Goal: Task Accomplishment & Management: Complete application form

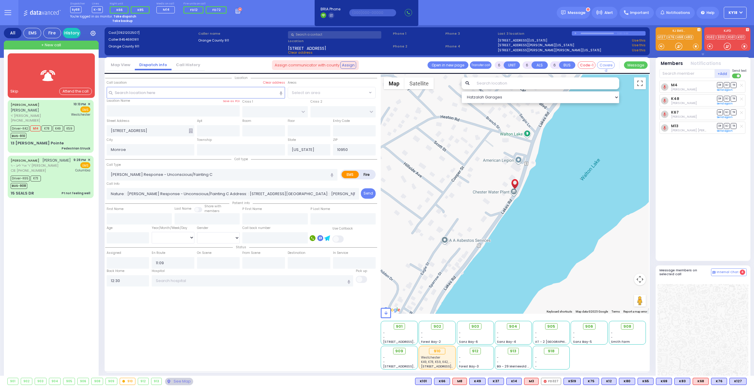
select select
click at [334, 137] on label "ZIP" at bounding box center [335, 139] width 4 height 5
click at [45, 140] on div "13 [PERSON_NAME] Pointe Pedestrian Struck" at bounding box center [51, 145] width 80 height 10
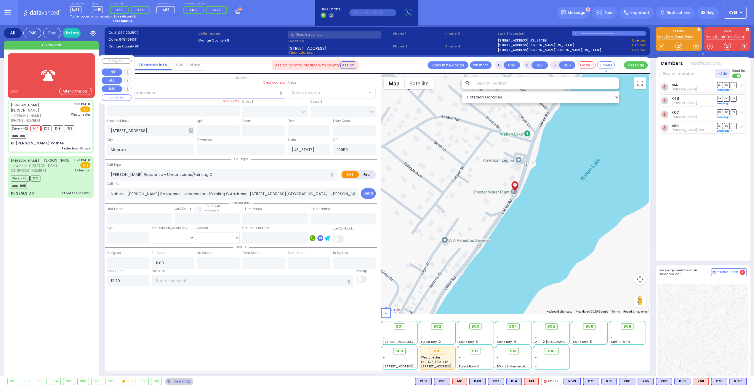
select select
type input "Pedestrian Struck"
radio input "true"
type input "[PERSON_NAME]"
type input "JERMIASH"
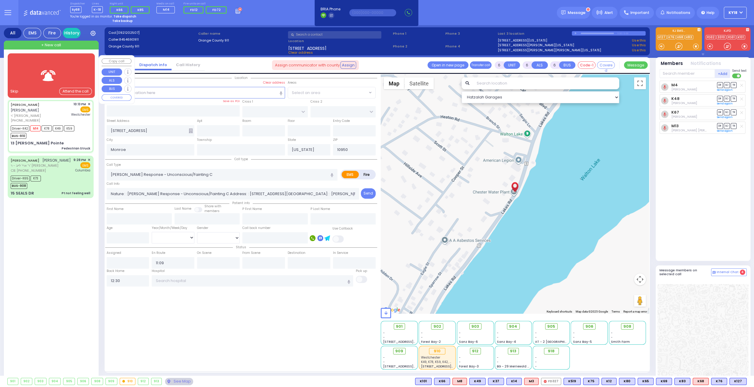
type input "Yehuda"
type input "[DEMOGRAPHIC_DATA]"
type input "16"
select select "Year"
select select "[DEMOGRAPHIC_DATA]"
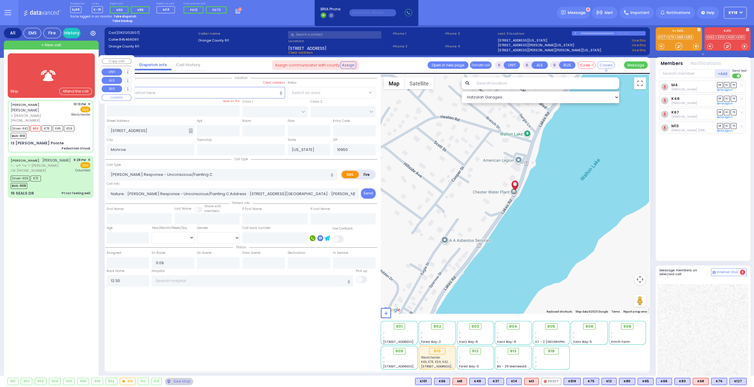
type input "22:13"
type input "22:15"
type input "22:16"
type input "22:36"
type input "23:31"
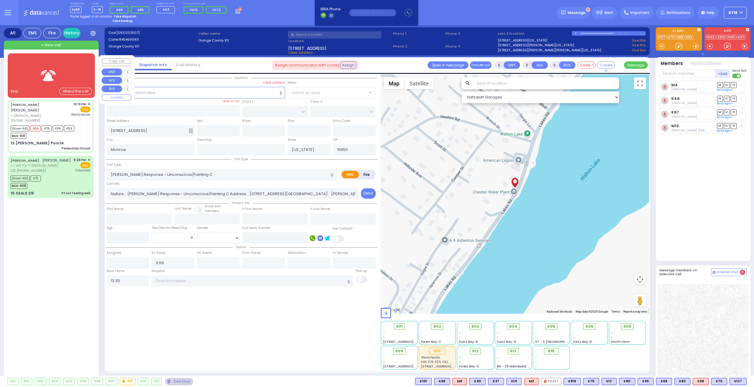
type input "23:31"
type input "[GEOGRAPHIC_DATA]-[PERSON_NAME][GEOGRAPHIC_DATA]"
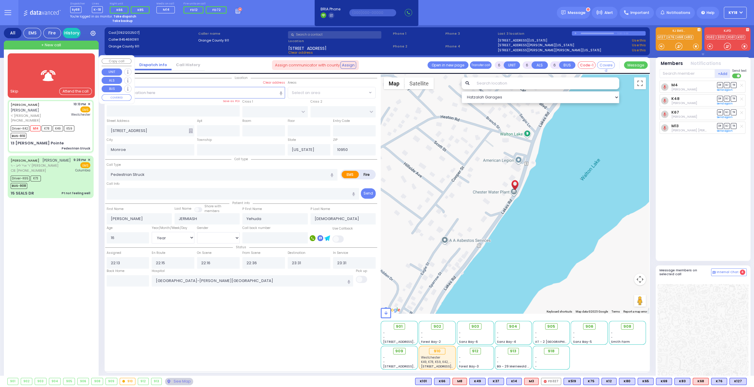
select select "Hatzalah Garages"
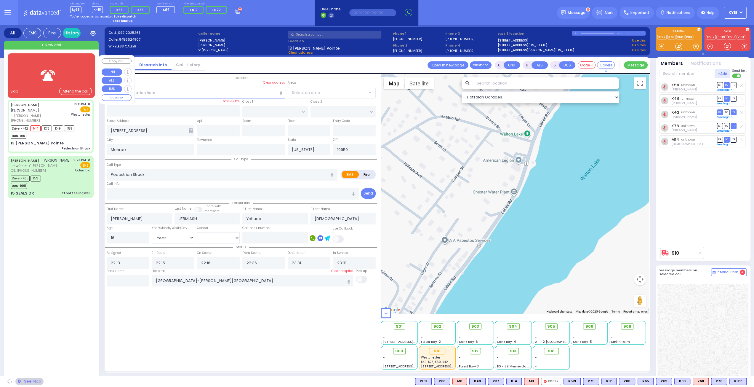
type input "CATSKILL HIGH RAIL"
type input "ALLEGHANY CROSSING"
type input "13 [PERSON_NAME] Pointe"
select select "[GEOGRAPHIC_DATA]"
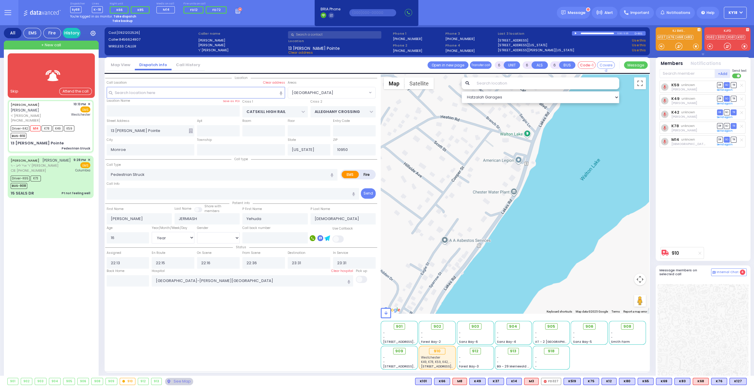
click at [0, 93] on div "All EMS Fire History Settings That will affect to all users" at bounding box center [377, 223] width 754 height 397
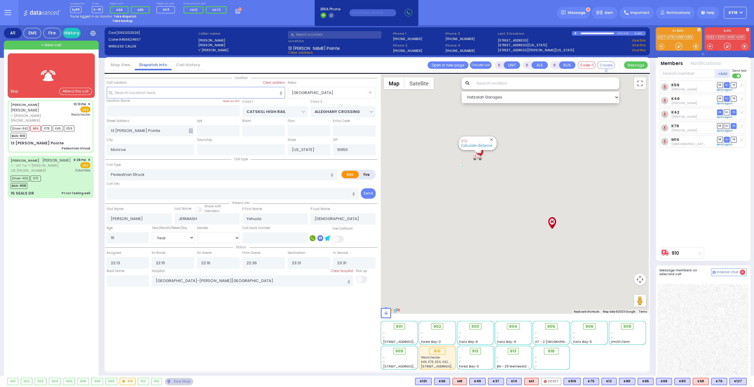
click at [0, 86] on div "All EMS Fire History Settings That will affect to all users" at bounding box center [377, 223] width 754 height 397
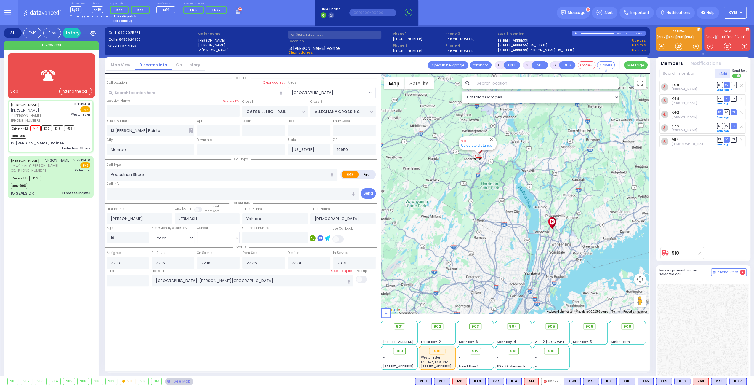
click at [51, 70] on img at bounding box center [49, 75] width 24 height 15
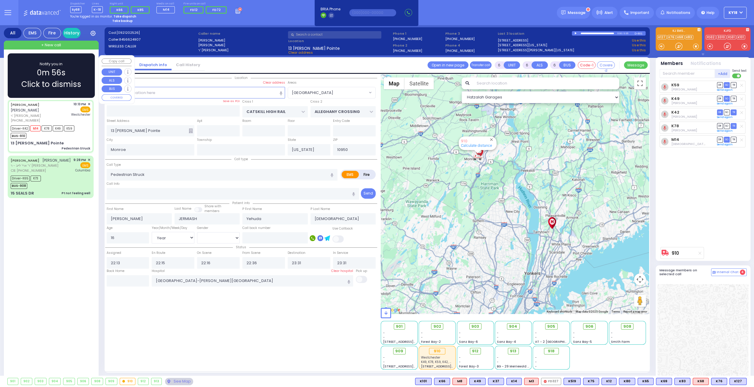
click at [50, 82] on span "Click to dismiss" at bounding box center [51, 84] width 60 height 12
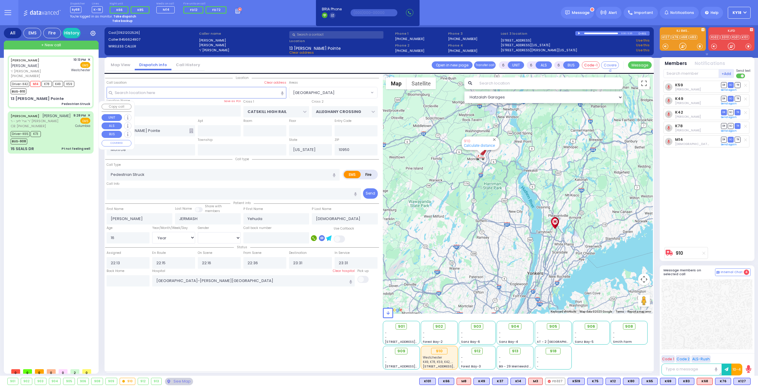
drag, startPoint x: 55, startPoint y: 118, endPoint x: 53, endPoint y: 114, distance: 4.2
click at [55, 124] on div "CB: [PHONE_NUMBER]" at bounding box center [41, 126] width 60 height 5
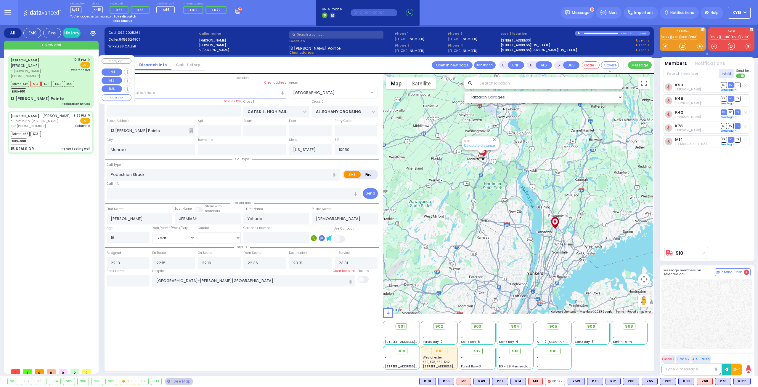
click at [41, 55] on div "[PERSON_NAME] ר' [PERSON_NAME] [PHONE_NUMBER] 10:13 PM ✕" at bounding box center [51, 81] width 86 height 53
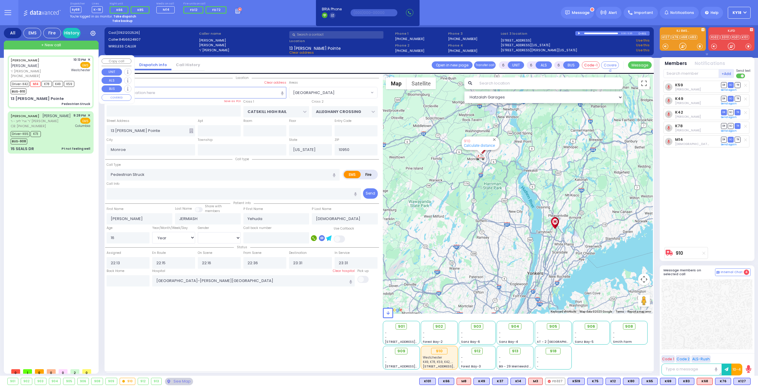
select select
radio input "true"
select select "Year"
select select "[DEMOGRAPHIC_DATA]"
select select "Hatzalah Garages"
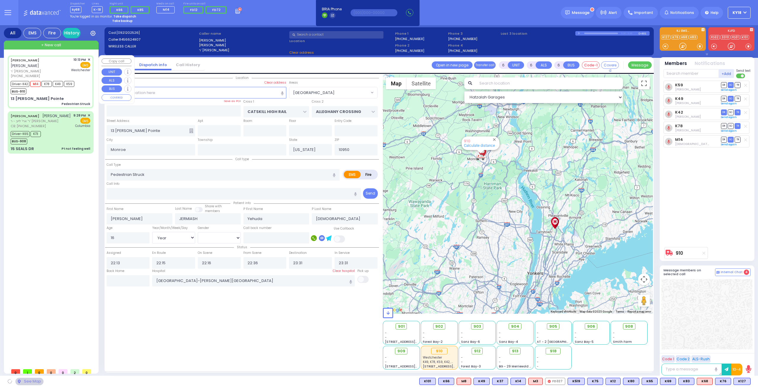
select select "[GEOGRAPHIC_DATA]"
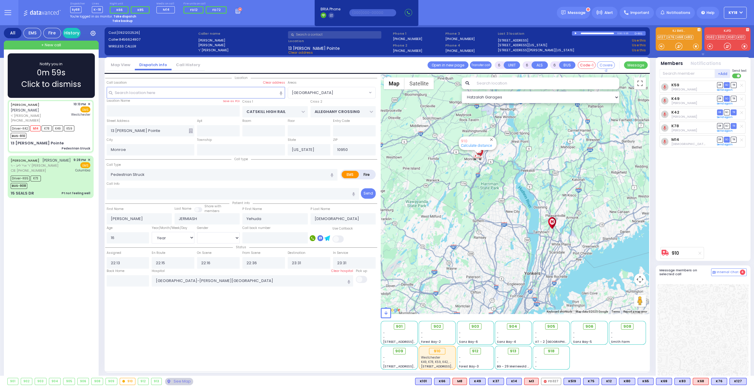
click at [63, 68] on span "0m 59s" at bounding box center [51, 73] width 29 height 12
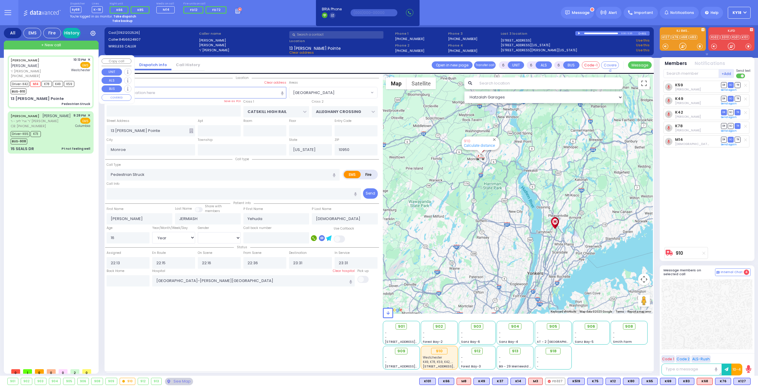
click at [73, 33] on link "History" at bounding box center [72, 33] width 18 height 10
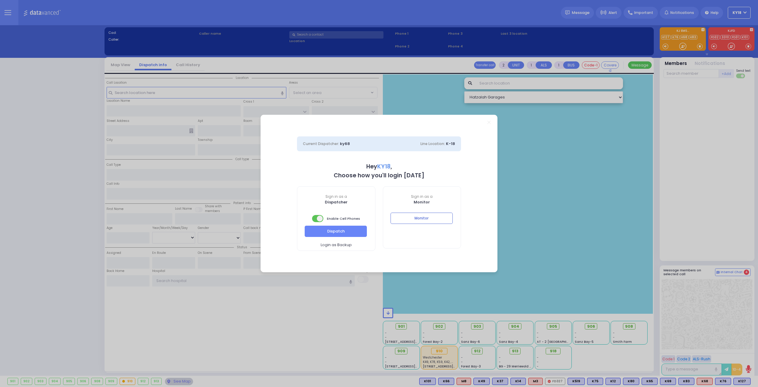
select select "4"
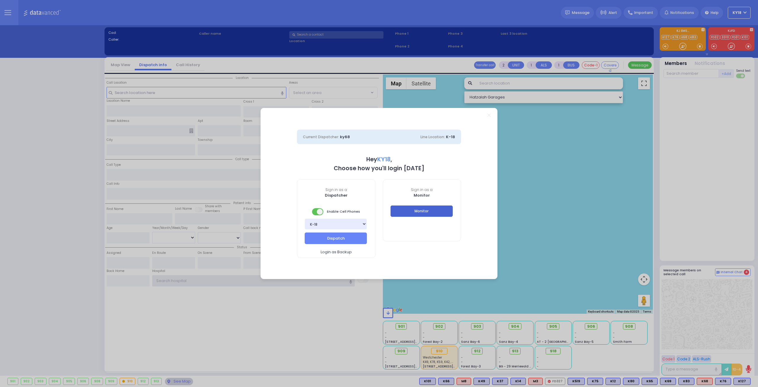
type input "ky18"
click at [429, 210] on button "Monitor" at bounding box center [422, 210] width 62 height 11
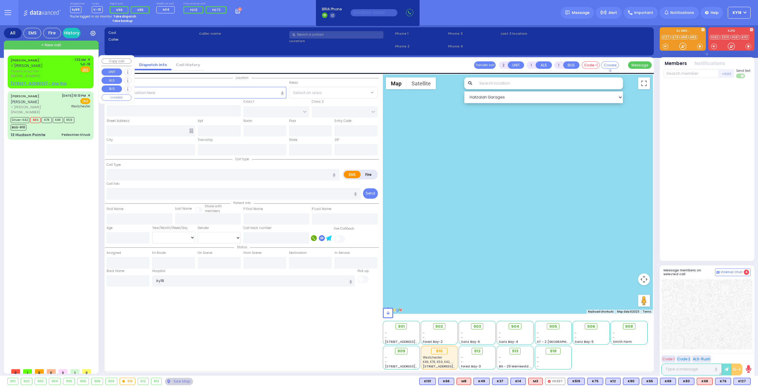
click at [61, 74] on div "(845) 637-8754" at bounding box center [42, 75] width 62 height 5
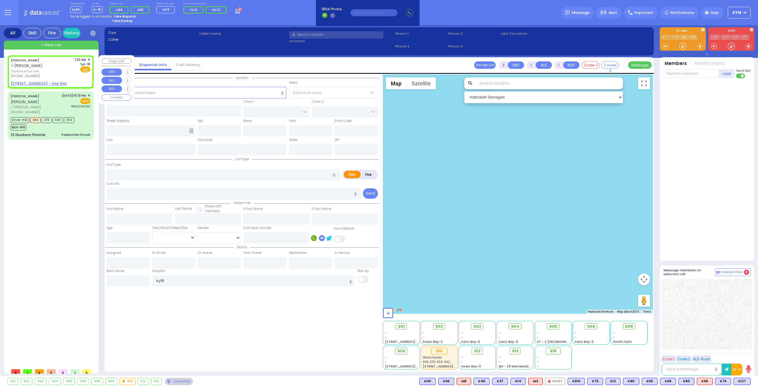
select select
radio input "true"
type input "JOEL HERSH"
type input "GREENFELD"
select select
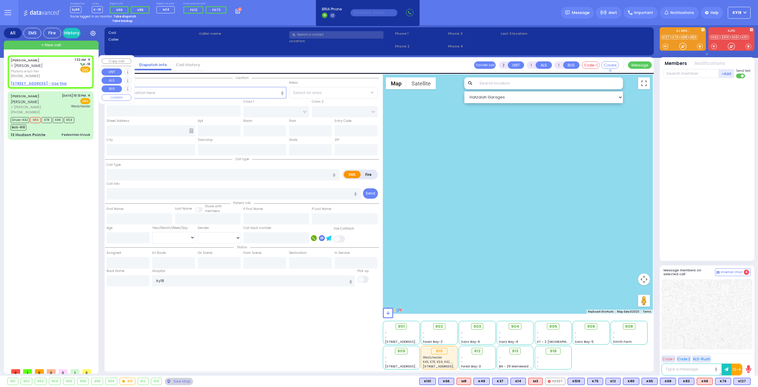
type input "01:32"
select select "Hatzalah Garages"
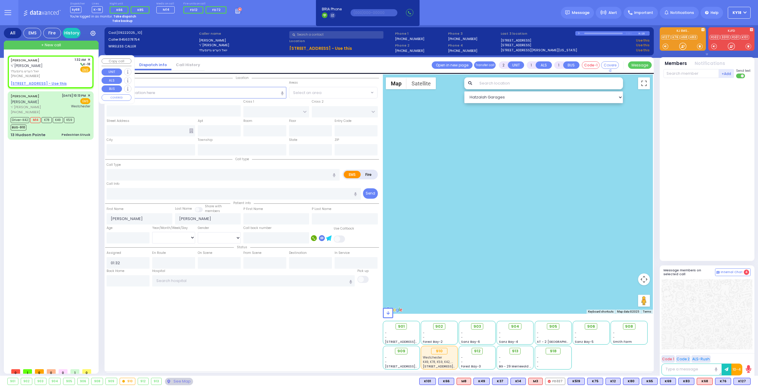
click at [59, 84] on u "8 BEER SHAVA ST 014 - Use this" at bounding box center [39, 83] width 56 height 5
select select
radio input "true"
select select
select select "Hatzalah Garages"
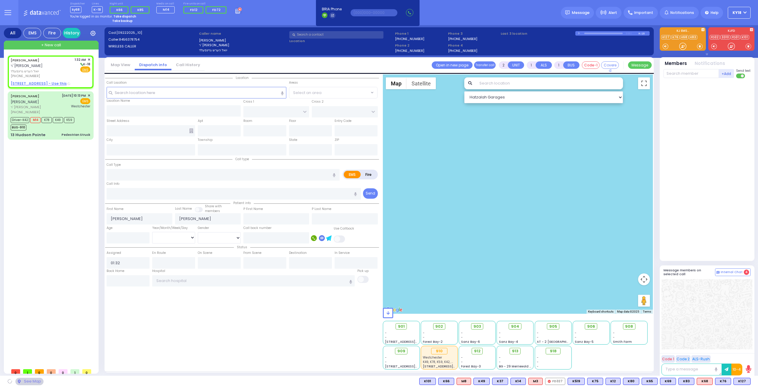
type input "CHUST RD"
type input "BEER SHAVA ST"
type input "8 BEER SHAVA ST"
type input "014"
type input "Monroe"
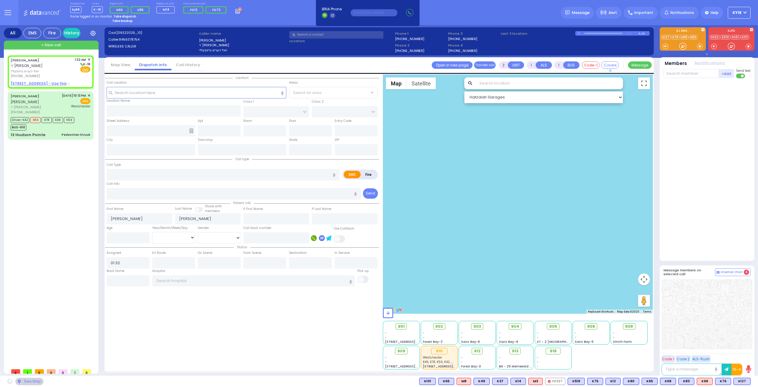
type input "[US_STATE]"
type input "10950"
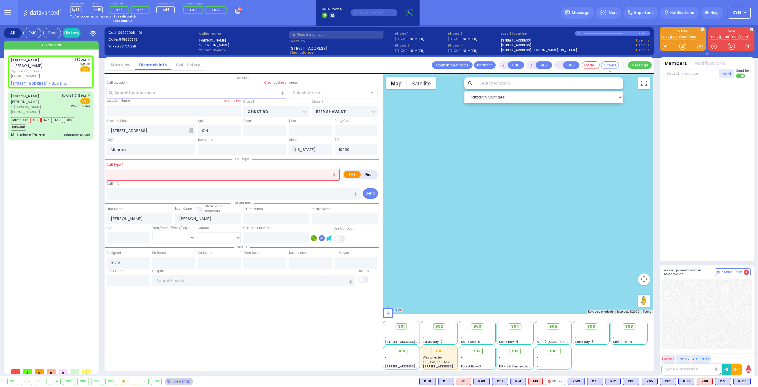
select select "VYOEL MOSHE"
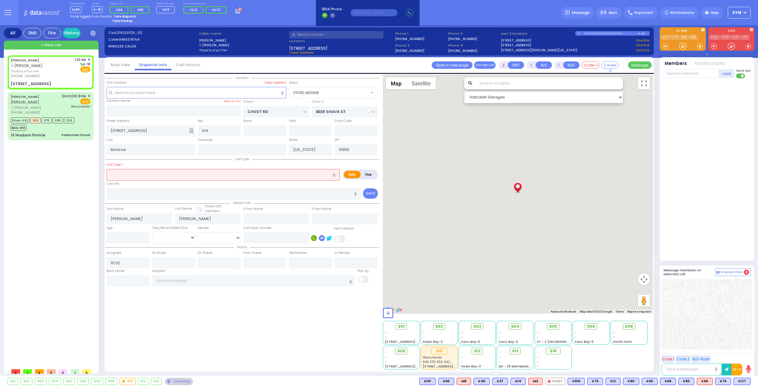
select select
radio input "true"
select select
select select "Hatzalah Garages"
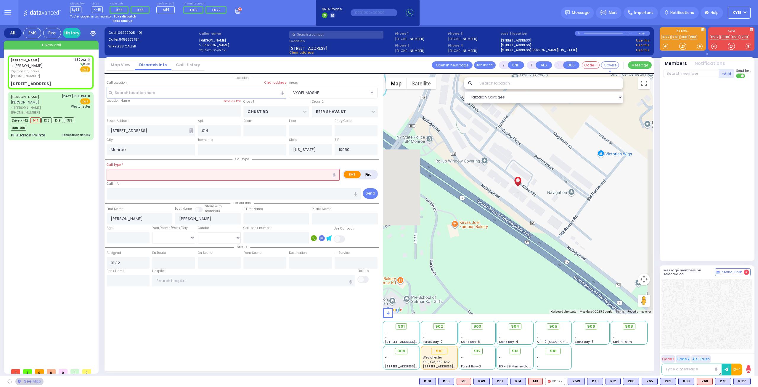
select select "VYOEL MOSHE"
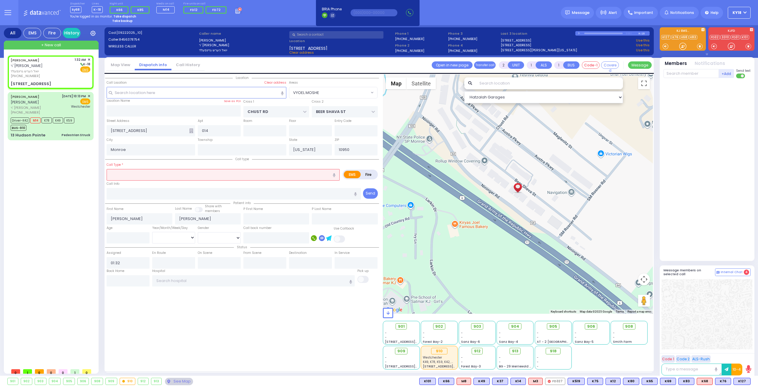
click at [125, 172] on input "text" at bounding box center [223, 174] width 233 height 11
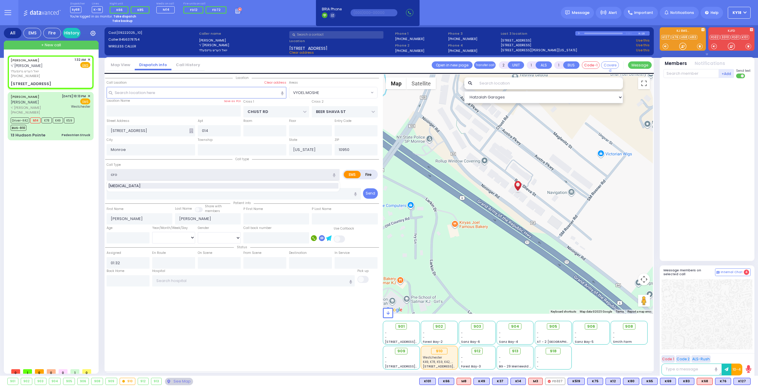
type input "cro"
select select
radio input "true"
select select
click at [121, 183] on span "Croup" at bounding box center [125, 186] width 34 height 6
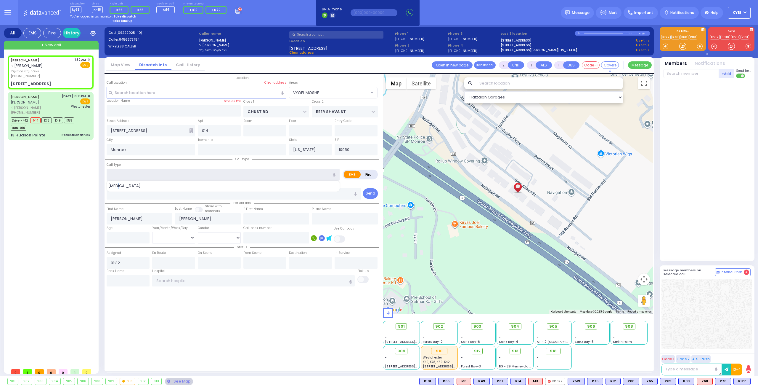
type input "Croup"
select select "Hatzalah Garages"
type input "1"
select select "VYOEL MOSHE"
click at [126, 240] on input "number" at bounding box center [128, 237] width 43 height 11
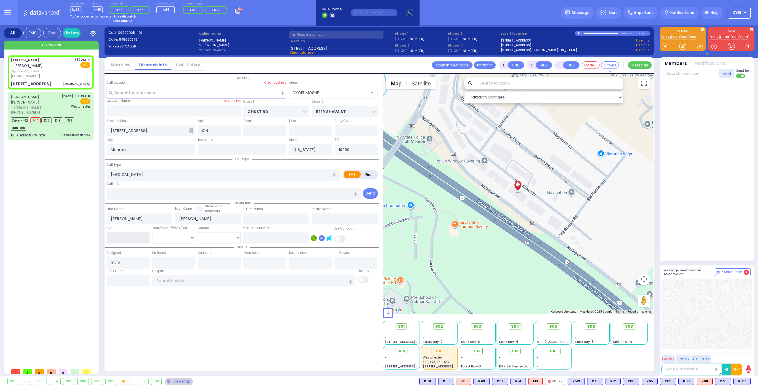
select select
radio input "true"
select select
select select "Hatzalah Garages"
type input "2"
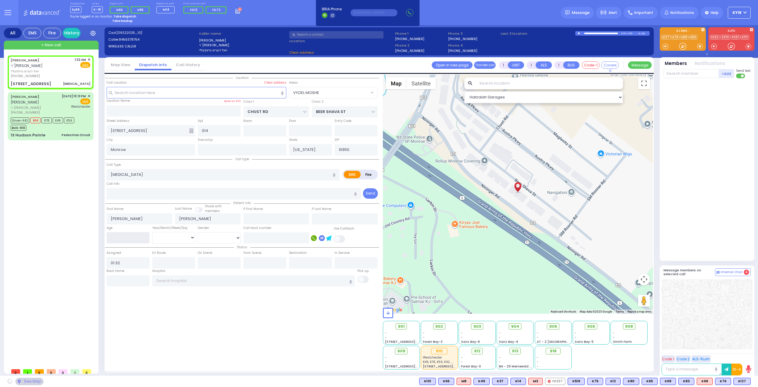
select select "VYOEL MOSHE"
type input "2"
click at [167, 233] on select "Year Month Week Day" at bounding box center [173, 237] width 43 height 11
select select "Year"
click at [152, 232] on select "Year Month Week Day" at bounding box center [173, 237] width 43 height 11
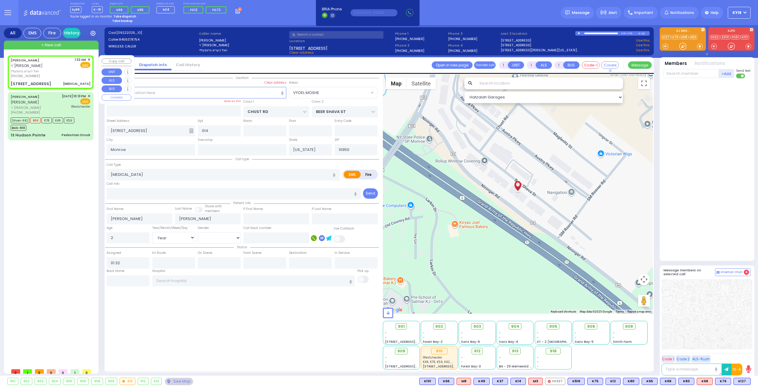
click at [75, 80] on div "JOEL HERSH GREENFELD ר' יצחק - ר' מענדל גרינפעלד יואל הערש גרינפעלד (845) 637-8…" at bounding box center [51, 71] width 84 height 31
select select
radio input "true"
select select "Year"
select select "Hatzalah Garages"
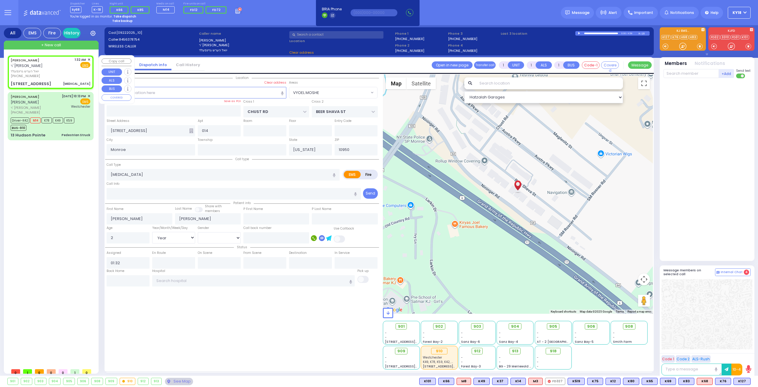
radio input "true"
select select "Year"
select select
select select "Hatzalah Garages"
select select "VYOEL MOSHE"
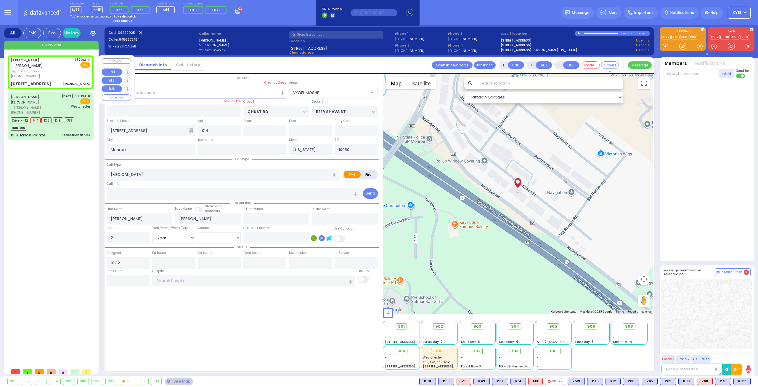
select select
radio input "true"
select select "Year"
select select "Hatzalah Garages"
select select "VYOEL MOSHE"
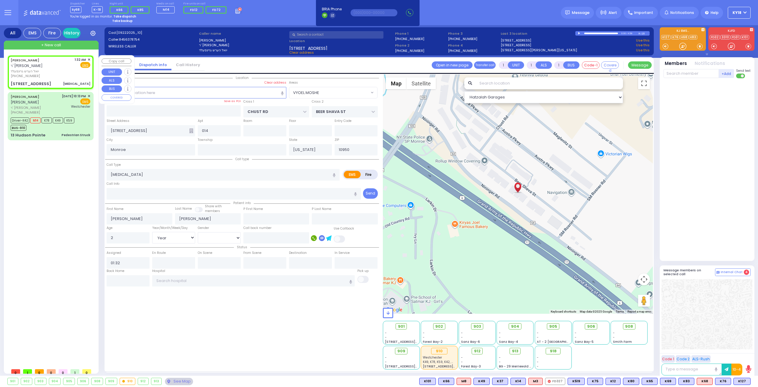
click at [56, 78] on div "(845) 637-8754" at bounding box center [42, 75] width 62 height 5
select select
radio input "true"
select select "Year"
select select "Hatzalah Garages"
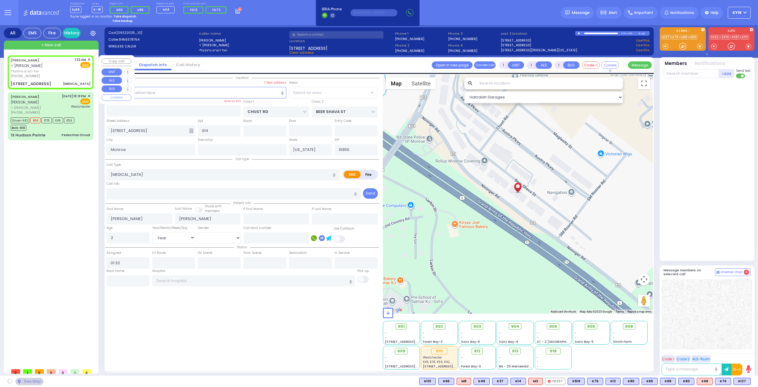
select select "VYOEL MOSHE"
click at [557, 350] on span "918" at bounding box center [555, 351] width 7 height 6
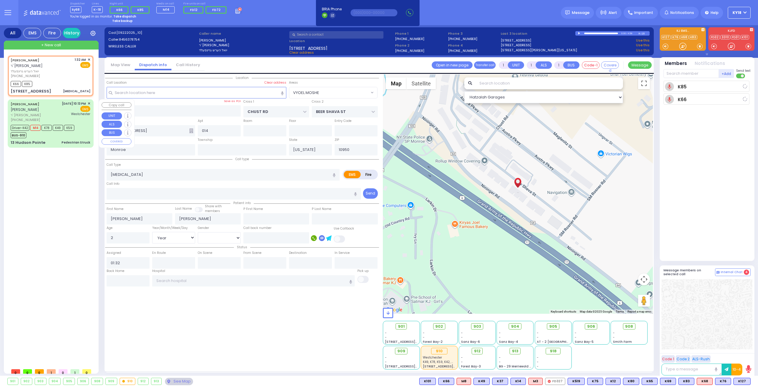
select select
radio input "true"
select select "Year"
type input "01:37"
select select "Hatzalah Garages"
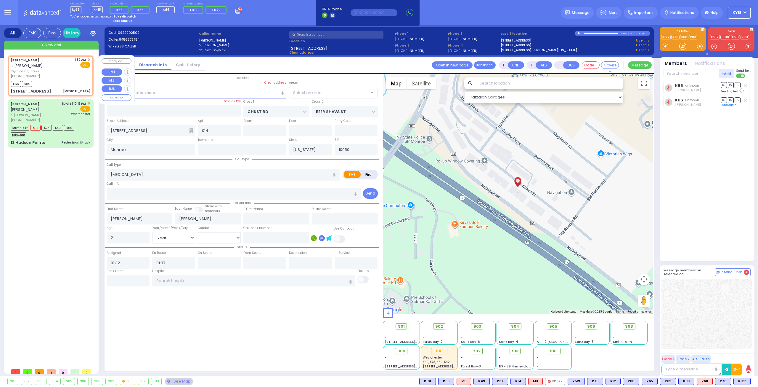
radio input "true"
select select "Year"
select select
select select "Hatzalah Garages"
select select "VYOEL MOSHE"
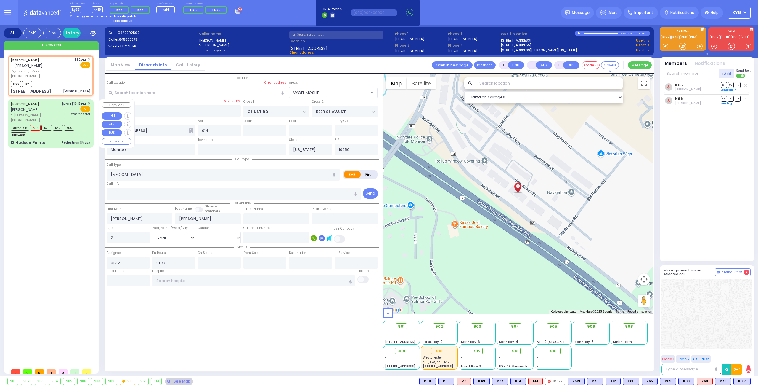
click at [61, 131] on div "BUS-910" at bounding box center [43, 134] width 64 height 7
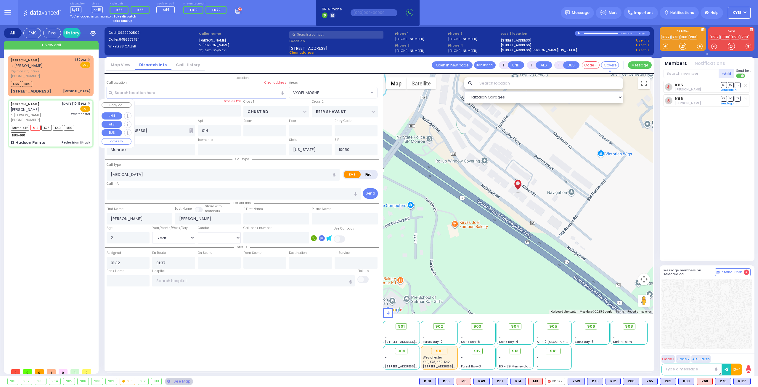
type input "6"
select select
type input "Pedestrian Struck"
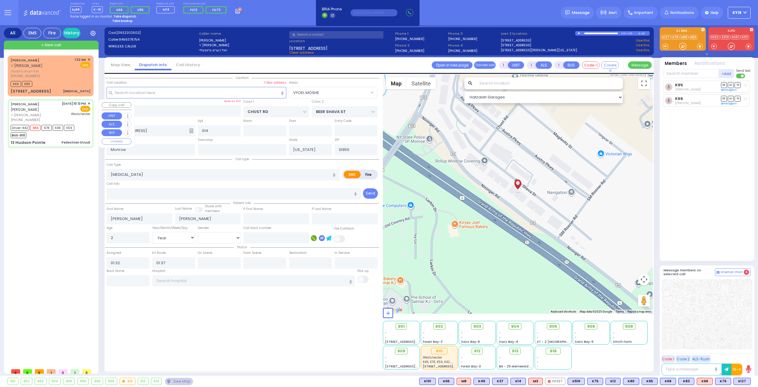
radio input "true"
type input "[PERSON_NAME]"
type input "JERMIASH"
type input "Yehuda"
type input "[DEMOGRAPHIC_DATA]"
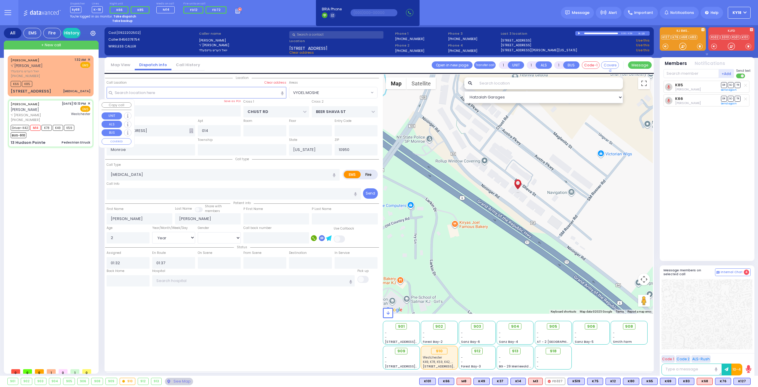
type input "16"
select select "Year"
select select "[DEMOGRAPHIC_DATA]"
type input "22:13"
type input "22:15"
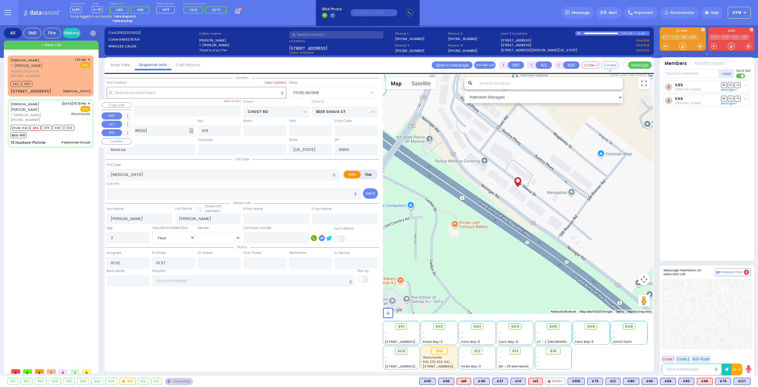
type input "22:16"
type input "22:36"
type input "23:31"
type input "[GEOGRAPHIC_DATA]-[PERSON_NAME][GEOGRAPHIC_DATA]"
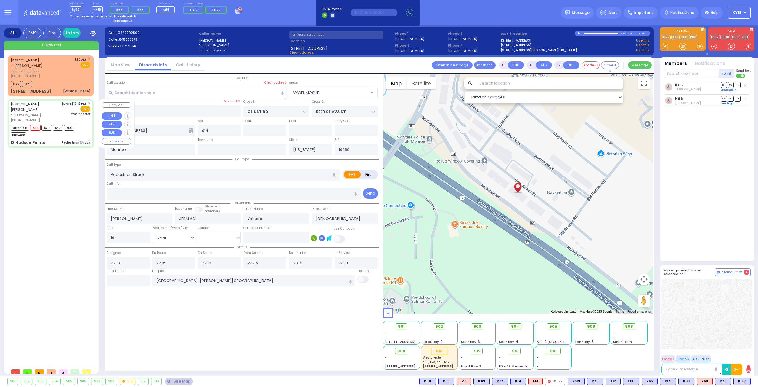
select select "Hatzalah Garages"
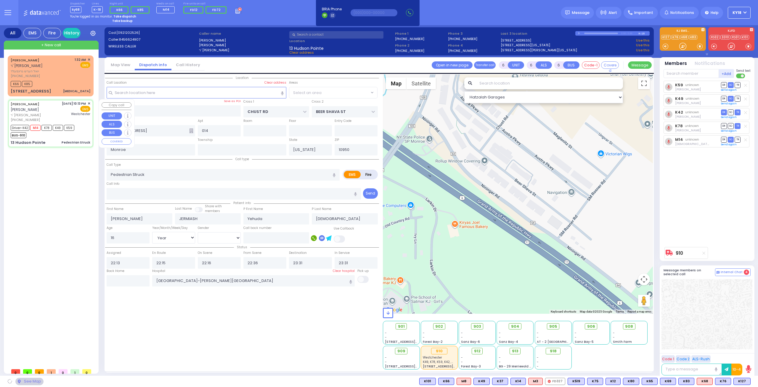
type input "CATSKILL HIGH RAIL"
type input "ALLEGHANY CROSSING"
type input "13 [PERSON_NAME] Pointe"
select select "[GEOGRAPHIC_DATA]"
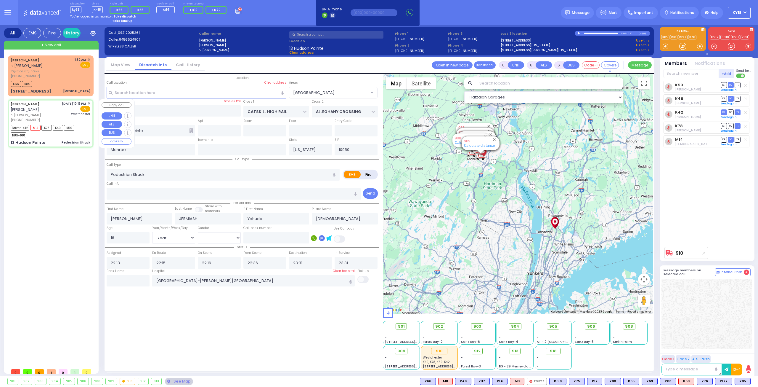
click at [84, 140] on div "Pedestrian Struck" at bounding box center [76, 142] width 29 height 4
select select
radio input "true"
select select "Year"
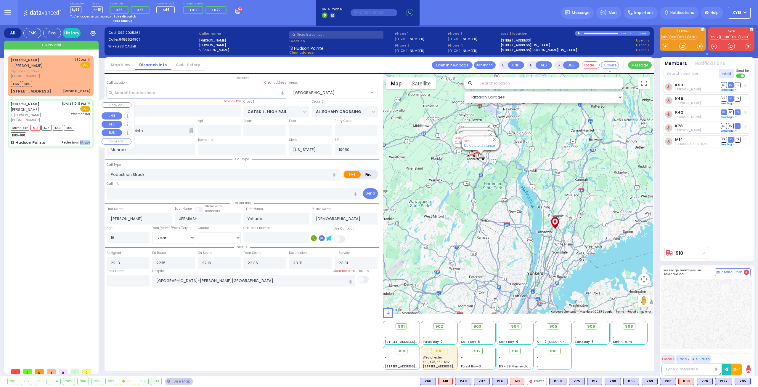
select select "[DEMOGRAPHIC_DATA]"
select select "Hatzalah Garages"
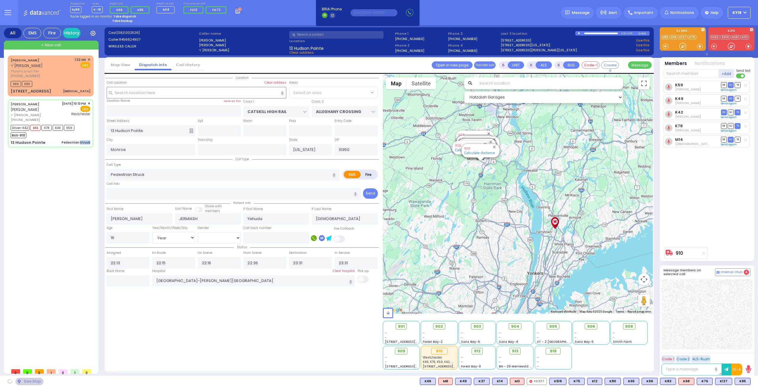
select select "[GEOGRAPHIC_DATA]"
select select
radio input "true"
select select "Year"
select select "[DEMOGRAPHIC_DATA]"
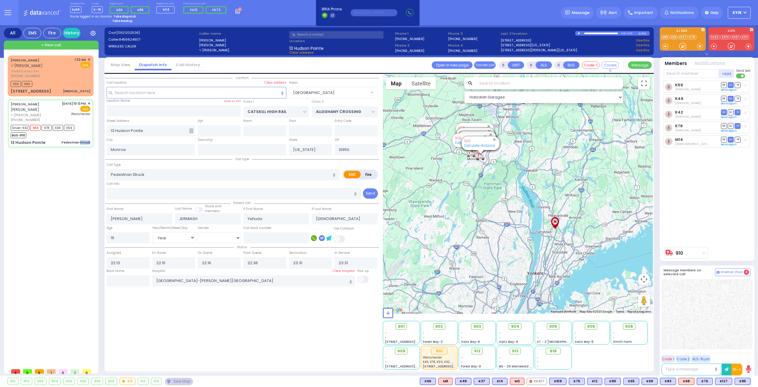
select select "Hatzalah Garages"
select select "[GEOGRAPHIC_DATA]"
click at [136, 281] on input "text" at bounding box center [128, 280] width 43 height 11
type input "01:37"
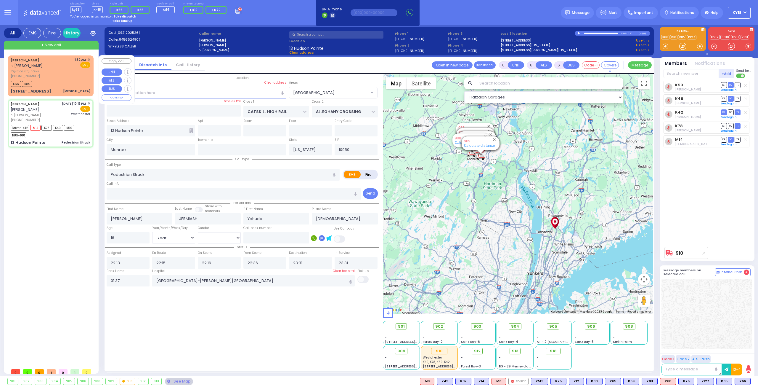
click at [73, 82] on div "K66 K85" at bounding box center [51, 82] width 80 height 7
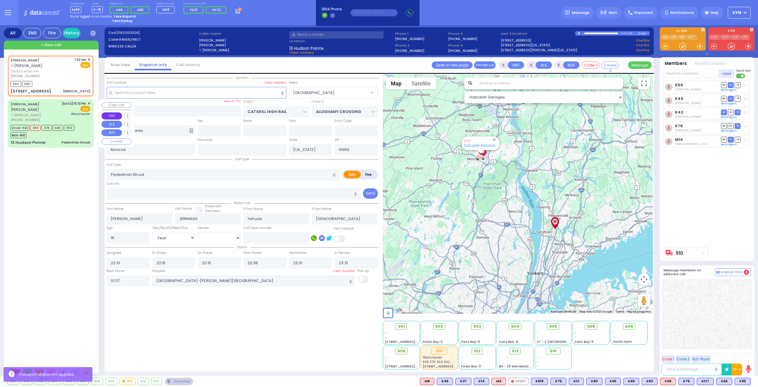
type input "1"
select select
type input "Croup"
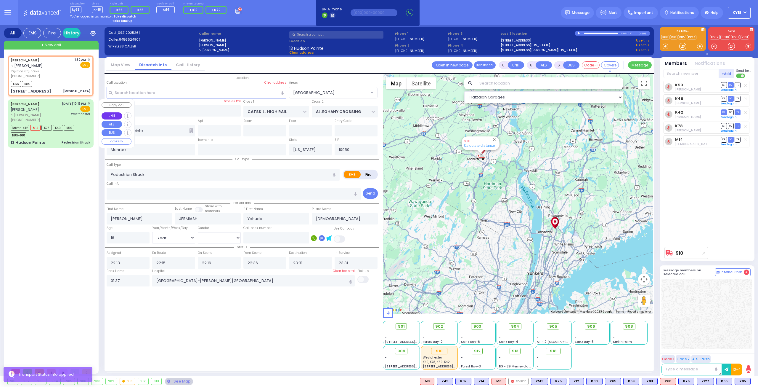
radio input "true"
type input "JOEL HERSH"
type input "GREENFELD"
type input "2"
select select "Year"
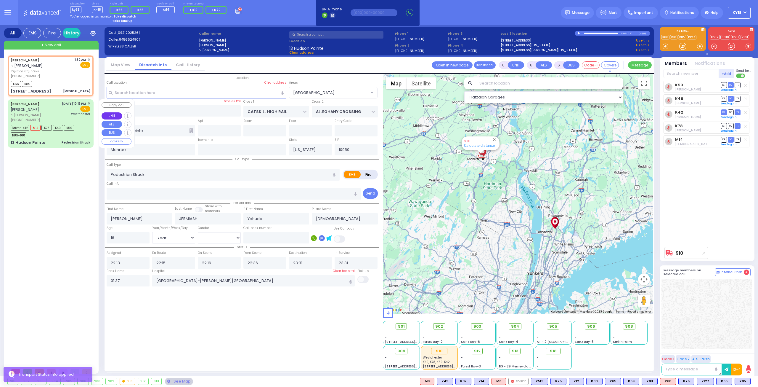
select select
type input "01:32"
type input "01:37"
select select "Hatzalah Garages"
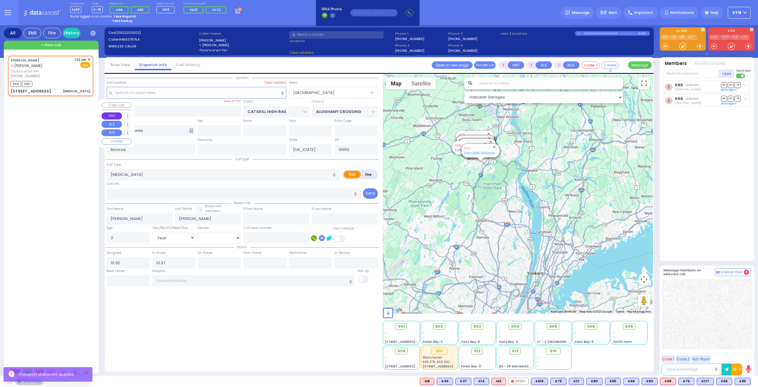
type input "CHUST RD"
type input "BEER SHAVA ST"
type input "8 BEER SHAVA ST"
type input "014"
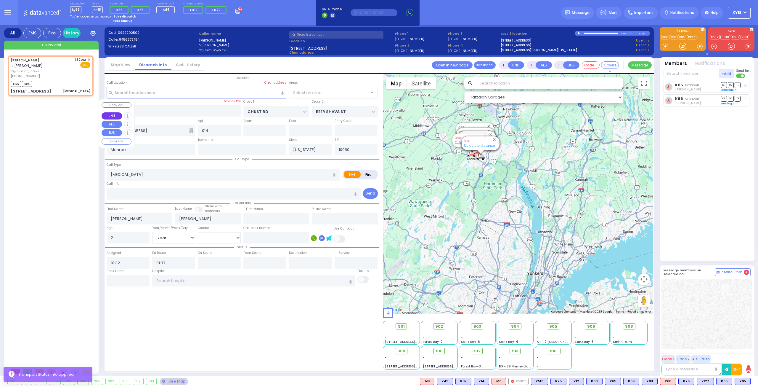
select select "VYOEL MOSHE"
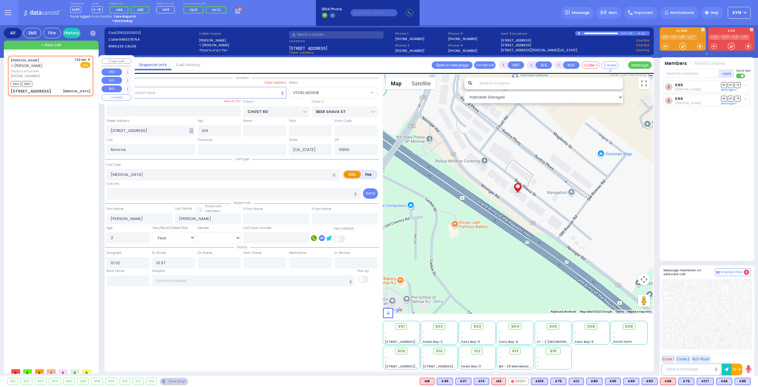
click at [88, 87] on div "JOEL HERSH GREENFELD ר' יצחק - ר' מענדל גרינפעלד יואל הערש גרינפעלד (845) 637-8…" at bounding box center [51, 75] width 84 height 39
select select
radio input "true"
select select "Year"
select select "Hatzalah Garages"
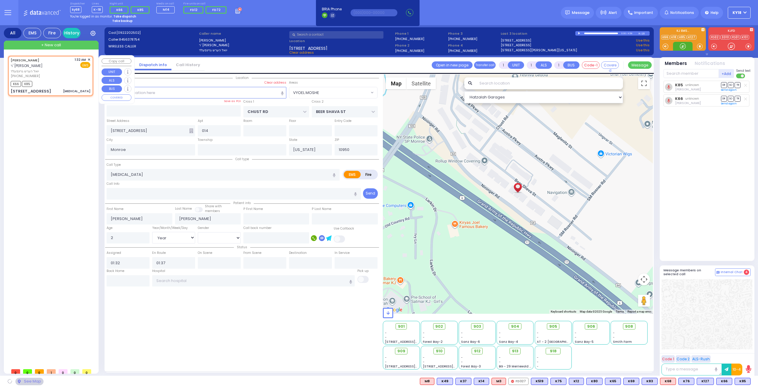
select select "VYOEL MOSHE"
click at [579, 33] on div at bounding box center [579, 33] width 3 height 3
click at [588, 34] on div at bounding box center [601, 33] width 34 height 1
click at [595, 33] on div at bounding box center [601, 33] width 34 height 1
click at [603, 33] on div at bounding box center [601, 33] width 34 height 1
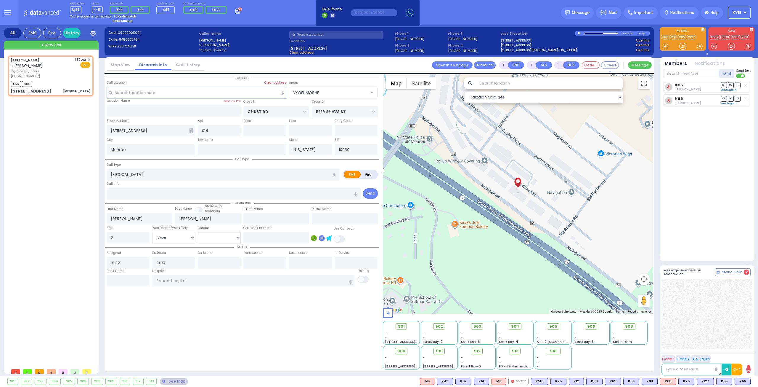
click at [608, 33] on div at bounding box center [601, 33] width 34 height 1
click at [579, 33] on div at bounding box center [579, 33] width 3 height 2
click at [60, 87] on div "JOEL HERSH GREENFELD ר' יצחק - ר' מענדל גרינפעלד יואל הערש גרינפעלד (845) 637-8…" at bounding box center [51, 75] width 84 height 39
select select
radio input "true"
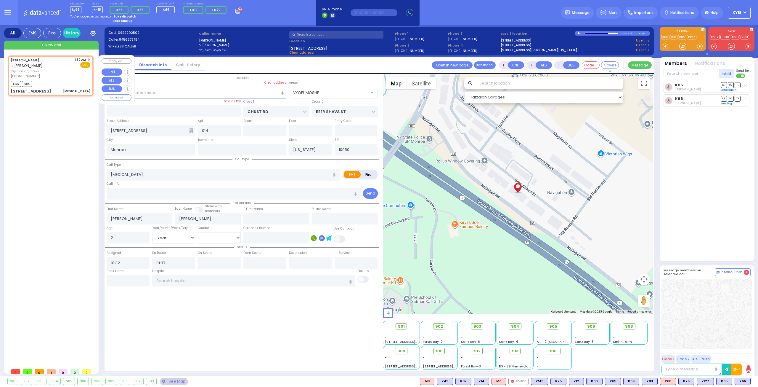
select select "Year"
select select "Hatzalah Garages"
select select "VYOEL MOSHE"
click at [129, 17] on strong "Take dispatch" at bounding box center [124, 16] width 23 height 4
select select "4"
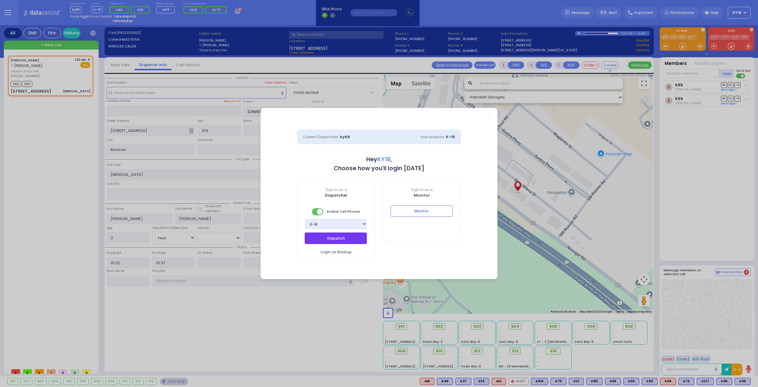
click at [361, 234] on button "Dispatch" at bounding box center [336, 237] width 62 height 11
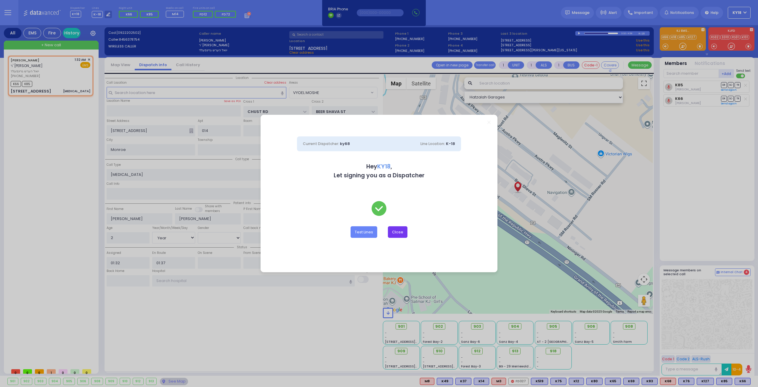
click at [398, 231] on button "Close" at bounding box center [398, 231] width 20 height 11
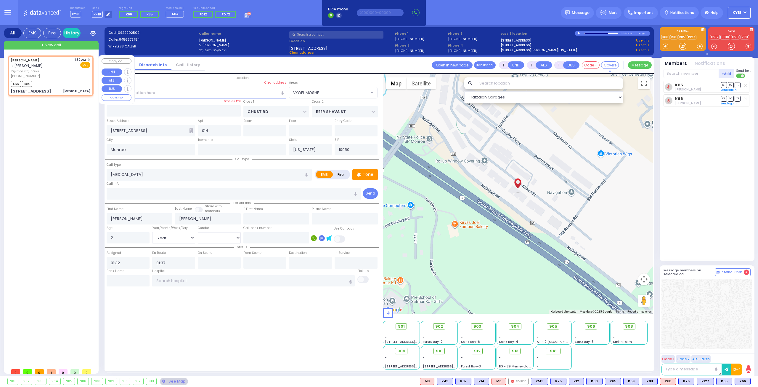
click at [55, 75] on div "(845) 637-8754" at bounding box center [42, 75] width 62 height 5
select select
radio input "true"
select select "Year"
select select "Hatzalah Garages"
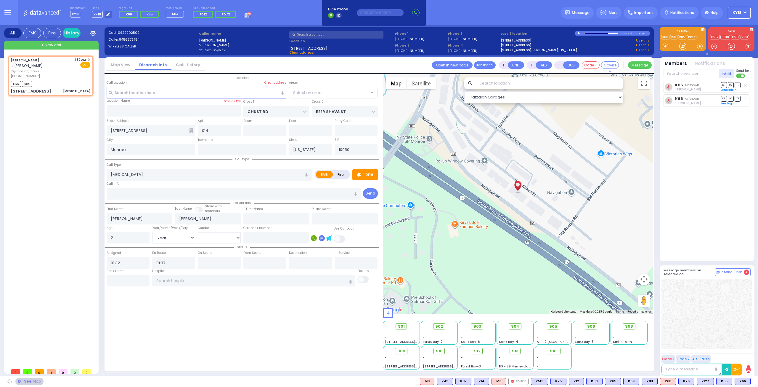
select select "VYOEL MOSHE"
click at [632, 377] on div "K69" at bounding box center [632, 380] width 16 height 7
click at [679, 73] on input "text" at bounding box center [691, 73] width 55 height 9
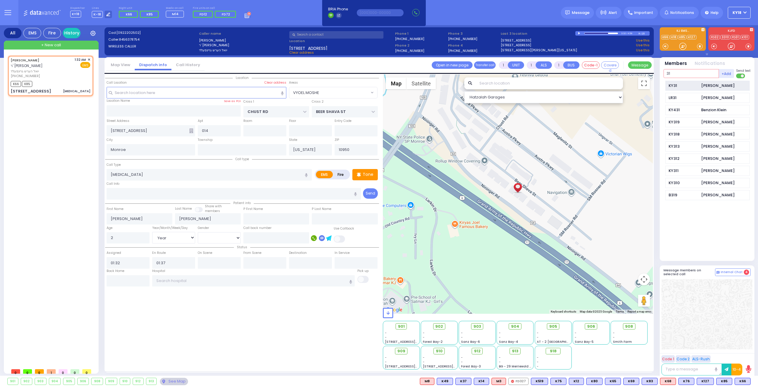
type input "31"
click at [687, 84] on div "KY31" at bounding box center [684, 86] width 30 height 6
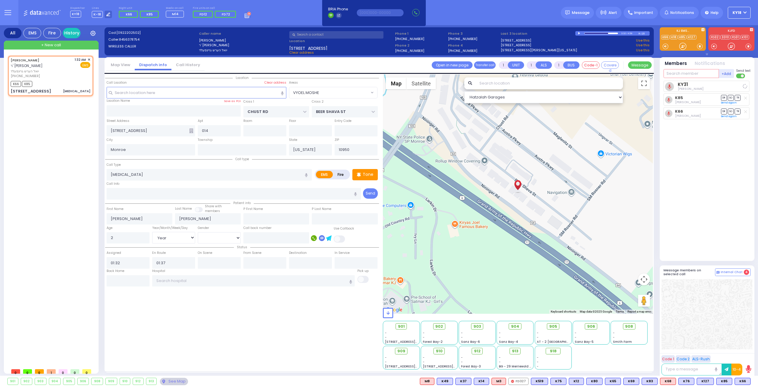
click at [679, 72] on input "text" at bounding box center [691, 73] width 55 height 9
select select
radio input "true"
select select "Year"
type input "6"
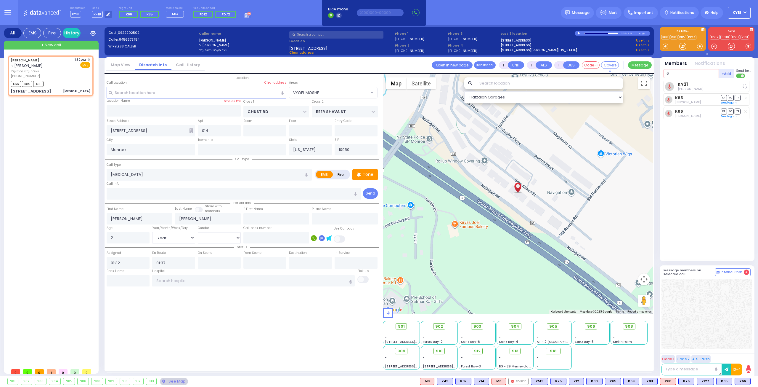
select select "Hatzalah Garages"
type input "69"
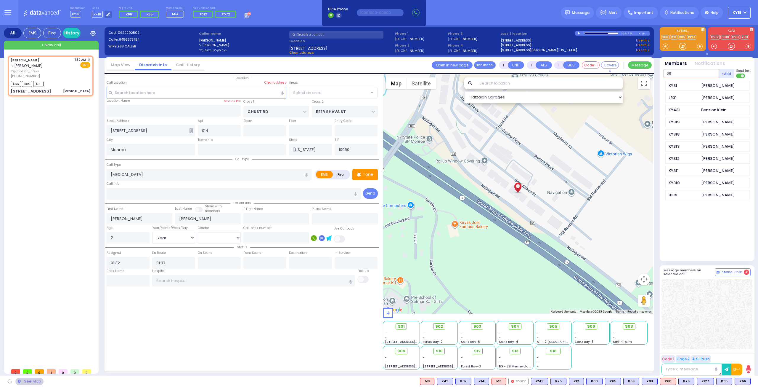
select select "VYOEL MOSHE"
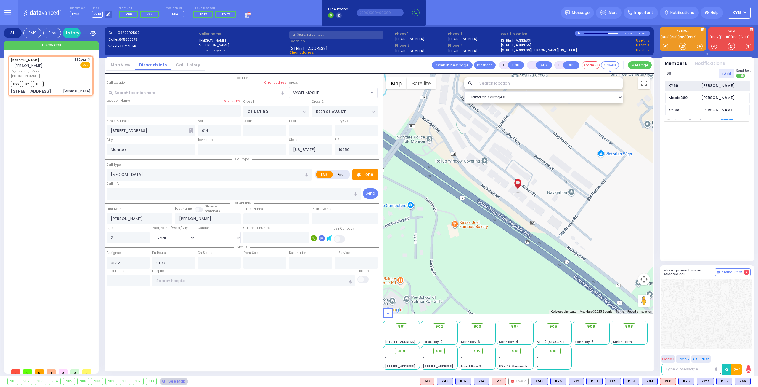
type input "69"
click at [678, 81] on div "KY69 Yoel Mayer Goldberger" at bounding box center [708, 86] width 84 height 10
select select
radio input "true"
select select "Year"
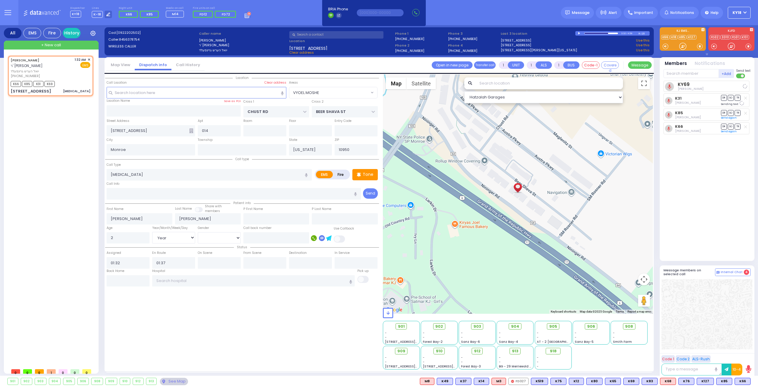
select select "Hatzalah Garages"
select select "VYOEL MOSHE"
type input "6"
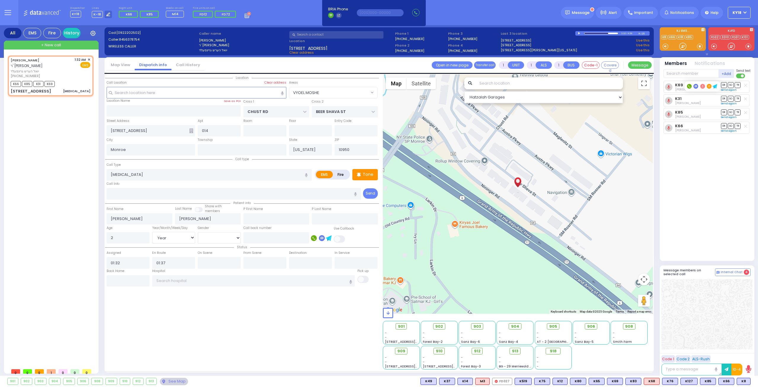
select select
radio input "true"
type input "Unknown"
select select "Year"
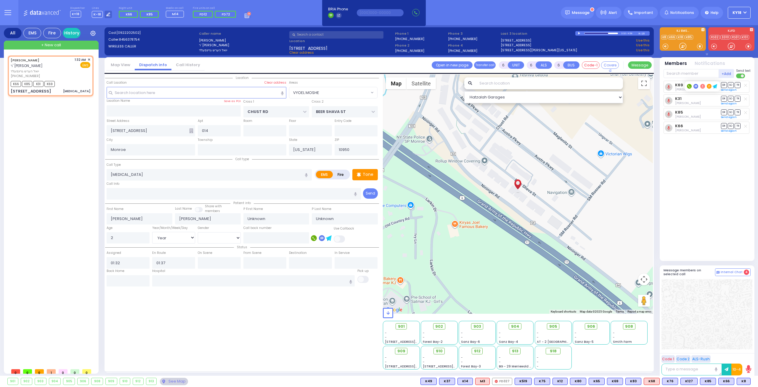
select select "Hatzalah Garages"
select select "VYOEL MOSHE"
select select
radio input "true"
select select "Year"
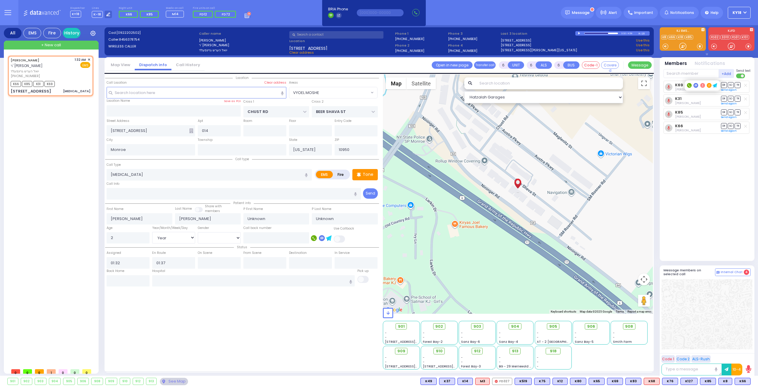
select select "Hatzalah Garages"
select select "VYOEL MOSHE"
select select
radio input "true"
type input "Rivka"
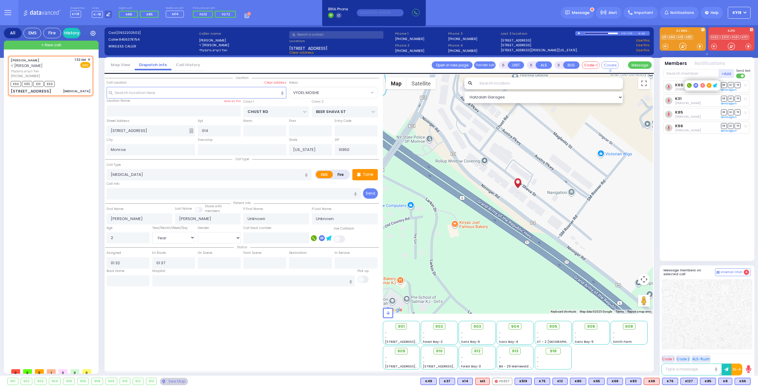
type input "Grunfeld"
type input "1"
select select "Year"
select select "[DEMOGRAPHIC_DATA]"
select select "Hatzalah Garages"
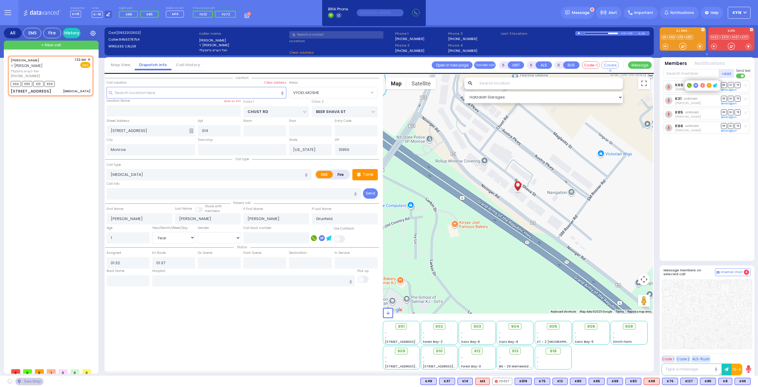
select select "VYOEL MOSHE"
select select
radio input "true"
select select "Year"
select select "[DEMOGRAPHIC_DATA]"
